Goal: Navigation & Orientation: Find specific page/section

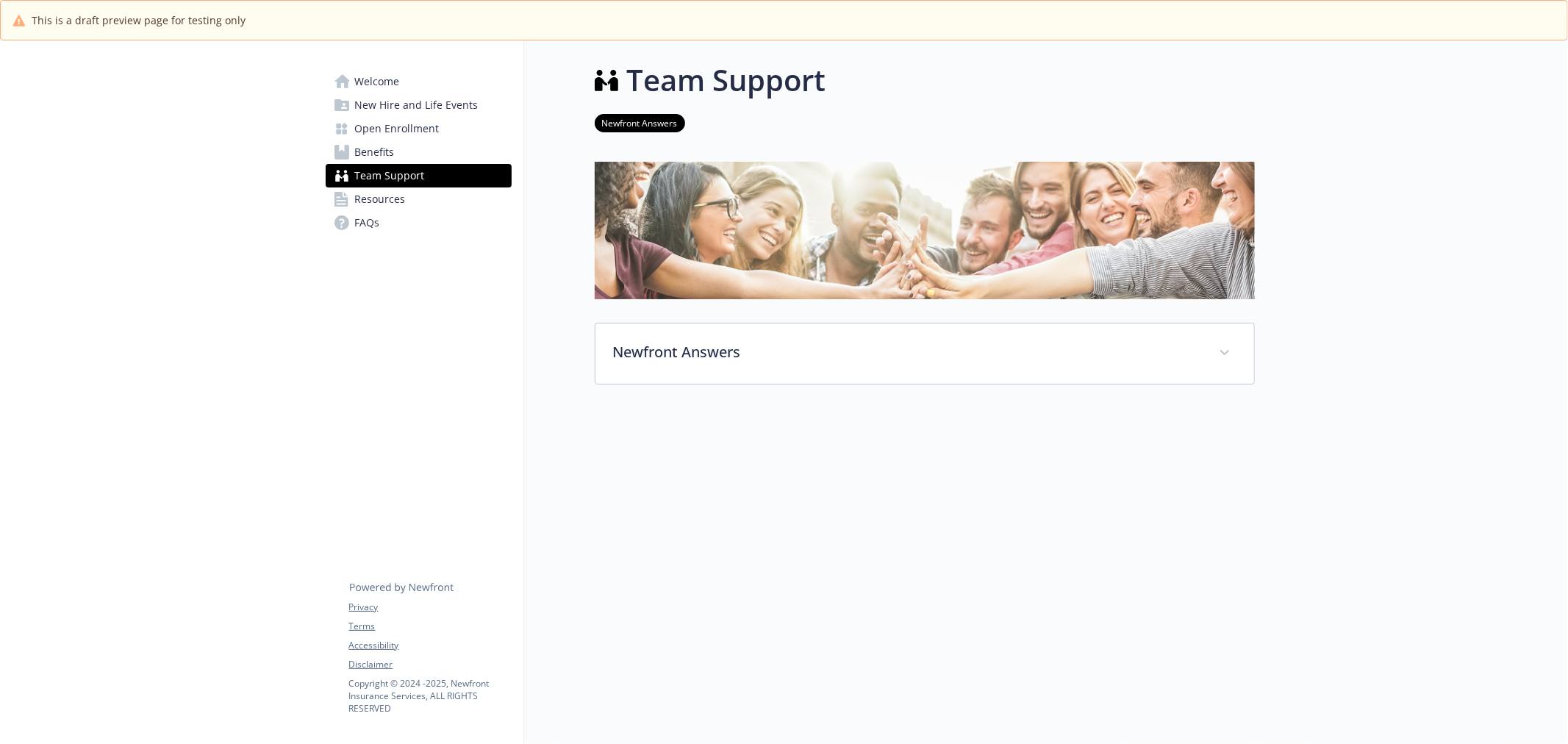
click at [394, 90] on span "Welcome" at bounding box center [377, 82] width 45 height 23
